Goal: Task Accomplishment & Management: Complete application form

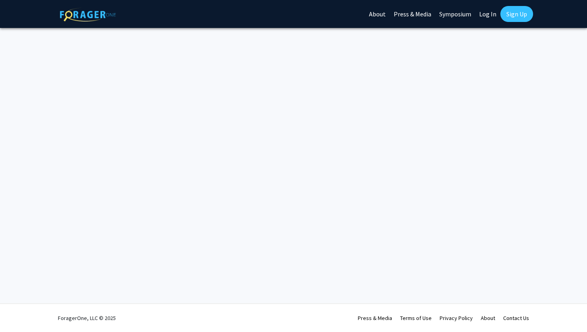
click at [80, 14] on img at bounding box center [88, 15] width 56 height 14
click at [81, 14] on img at bounding box center [88, 15] width 56 height 14
click at [519, 13] on link "Sign Up" at bounding box center [516, 14] width 33 height 16
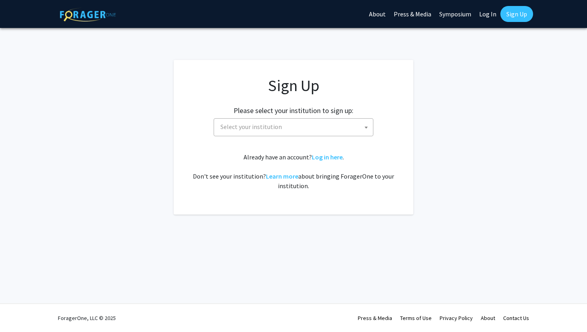
click at [336, 127] on span "Select your institution" at bounding box center [295, 127] width 156 height 16
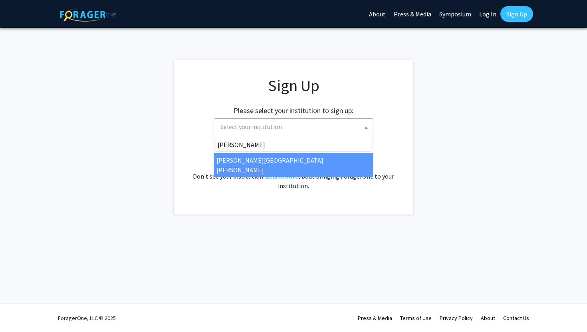
type input "john"
select select "1"
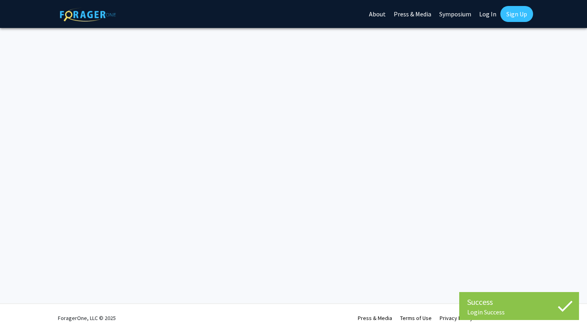
click at [64, 18] on img at bounding box center [88, 15] width 56 height 14
click at [77, 16] on img at bounding box center [88, 15] width 56 height 14
click at [476, 15] on link "Log In" at bounding box center [487, 14] width 25 height 28
click at [481, 15] on link "Log In" at bounding box center [487, 14] width 25 height 28
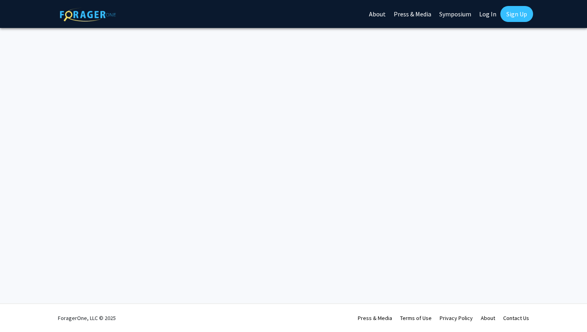
click at [485, 14] on link "Log In" at bounding box center [487, 14] width 25 height 28
click at [85, 17] on img at bounding box center [88, 15] width 56 height 14
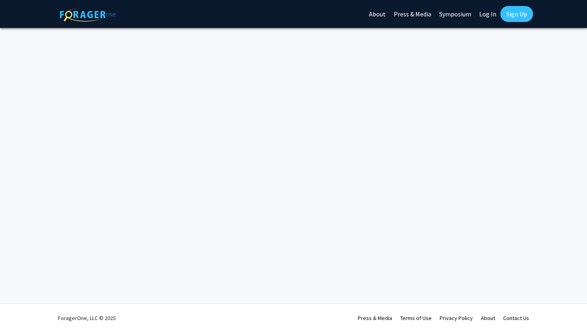
click at [85, 17] on img at bounding box center [88, 15] width 56 height 14
click at [375, 15] on link "About" at bounding box center [377, 14] width 25 height 28
click at [104, 81] on div "Skip navigation About Press & Media Symposium Log In Sign Up Complete your prof…" at bounding box center [293, 166] width 587 height 332
click at [383, 12] on link "About" at bounding box center [377, 14] width 25 height 28
